Goal: Transaction & Acquisition: Purchase product/service

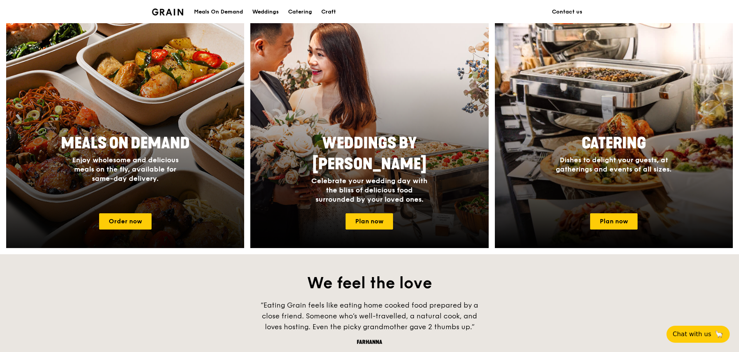
scroll to position [309, 0]
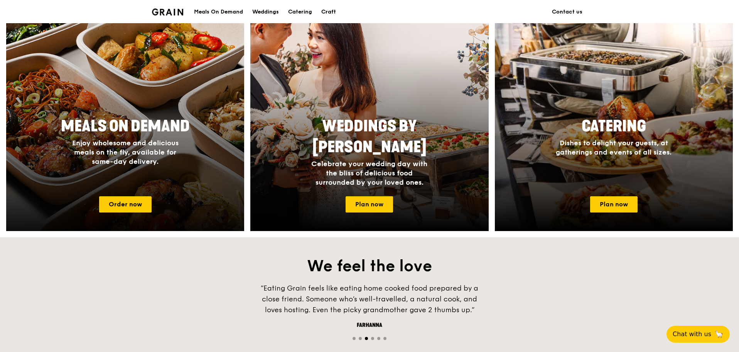
click at [135, 194] on div at bounding box center [125, 118] width 262 height 247
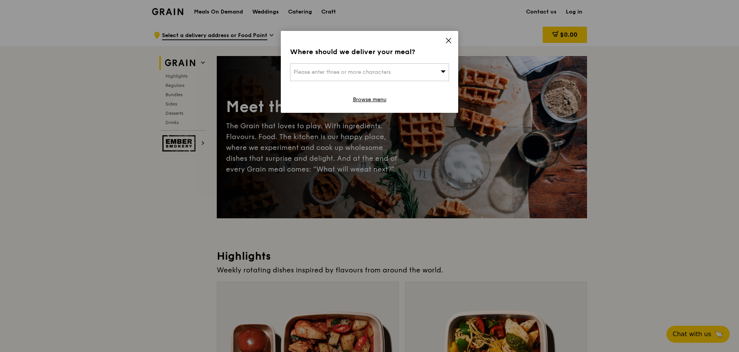
click at [409, 76] on div "Please enter three or more characters" at bounding box center [369, 72] width 159 height 18
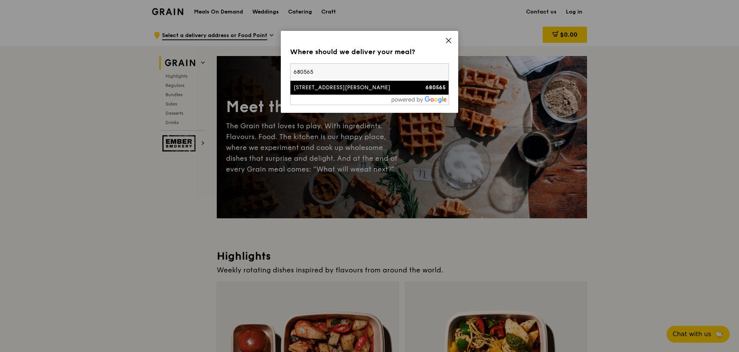
type input "680565"
click at [331, 86] on div "[STREET_ADDRESS][PERSON_NAME]" at bounding box center [351, 88] width 114 height 8
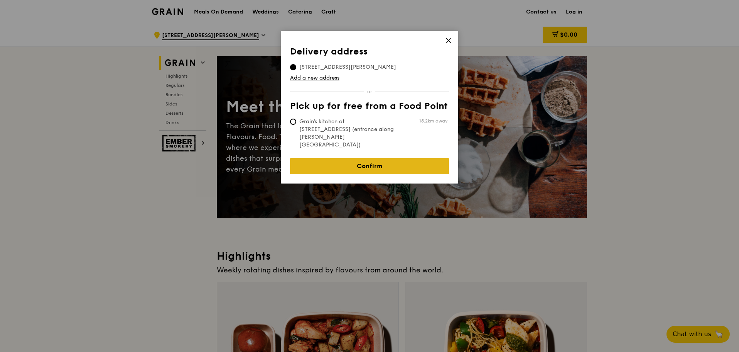
click at [357, 158] on link "Confirm" at bounding box center [369, 166] width 159 height 16
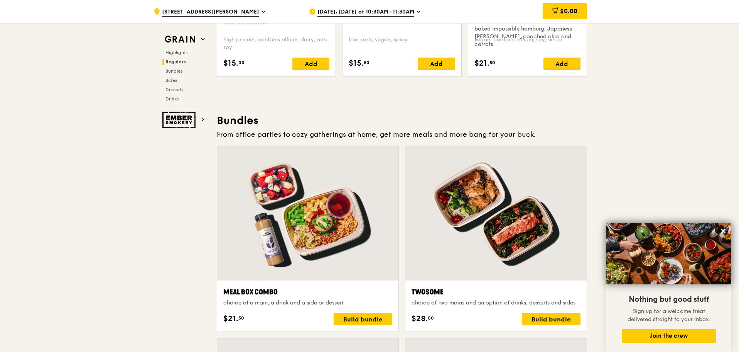
scroll to position [1028, 0]
click at [179, 121] on img at bounding box center [179, 120] width 35 height 16
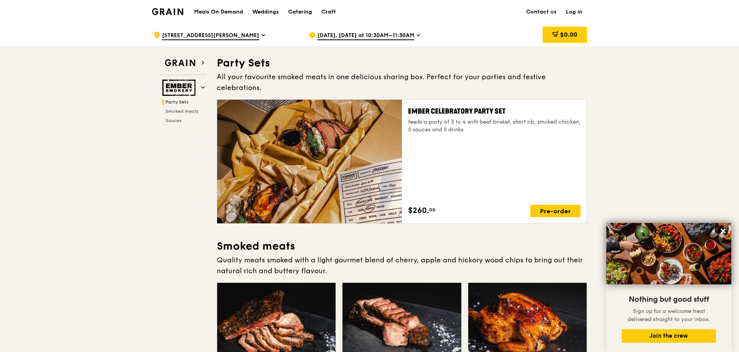
click at [222, 14] on h1 "Meals On Demand" at bounding box center [218, 12] width 49 height 8
click at [267, 10] on div "Weddings" at bounding box center [265, 11] width 27 height 23
